Goal: Transaction & Acquisition: Obtain resource

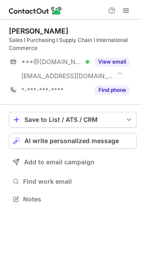
scroll to position [193, 142]
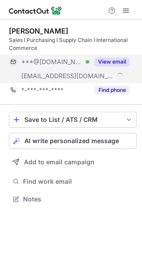
click at [111, 58] on button "View email" at bounding box center [111, 61] width 35 height 9
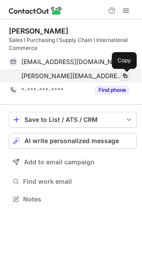
click at [126, 73] on span at bounding box center [124, 76] width 7 height 7
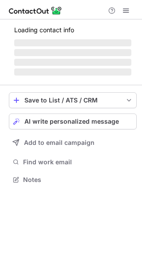
scroll to position [193, 142]
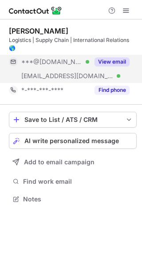
click at [110, 58] on button "View email" at bounding box center [111, 61] width 35 height 9
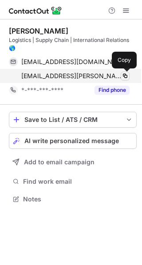
click at [126, 76] on span at bounding box center [124, 76] width 7 height 7
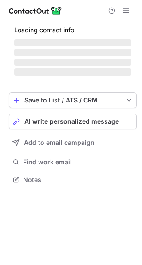
scroll to position [171, 142]
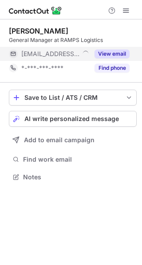
click at [111, 56] on button "View email" at bounding box center [111, 54] width 35 height 9
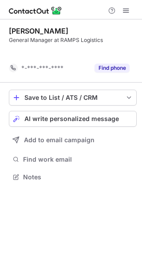
scroll to position [157, 142]
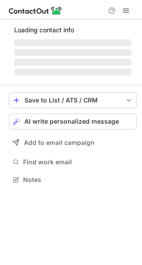
scroll to position [185, 142]
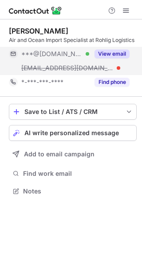
click at [98, 56] on button "View email" at bounding box center [111, 54] width 35 height 9
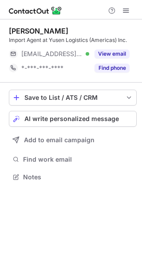
scroll to position [4, 4]
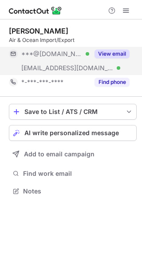
scroll to position [185, 142]
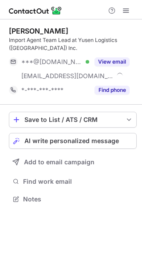
scroll to position [193, 142]
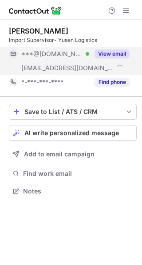
scroll to position [185, 142]
